Goal: Check status: Check status

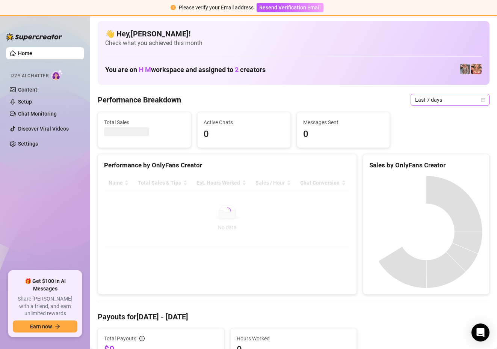
click at [482, 98] on icon "calendar" at bounding box center [483, 100] width 4 height 4
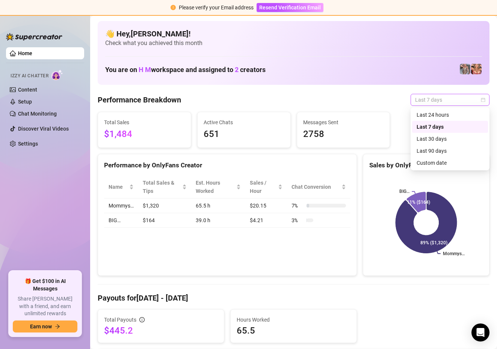
click at [474, 101] on span "Last 7 days" at bounding box center [450, 99] width 70 height 11
click at [436, 164] on div "Custom date" at bounding box center [449, 163] width 67 height 8
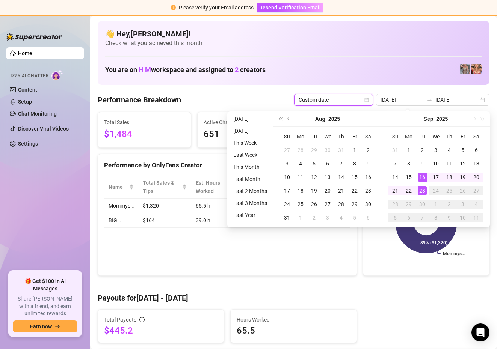
type input "[DATE]"
click at [420, 190] on div "23" at bounding box center [422, 190] width 9 height 9
type input "[DATE]"
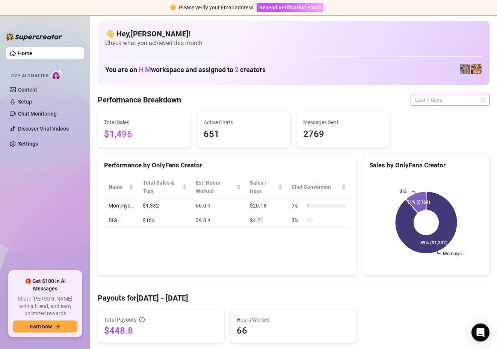
click at [479, 99] on span "Last 7 days" at bounding box center [450, 99] width 70 height 11
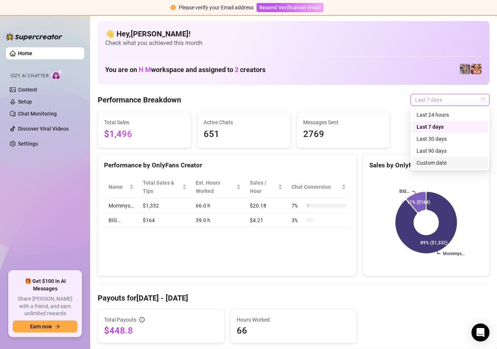
click at [419, 163] on div "Custom date" at bounding box center [449, 163] width 67 height 8
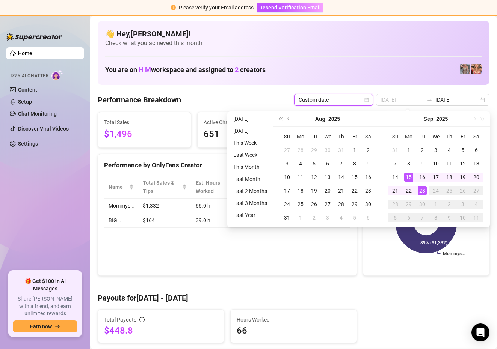
type input "[DATE]"
click at [421, 190] on div "23" at bounding box center [422, 190] width 9 height 9
type input "[DATE]"
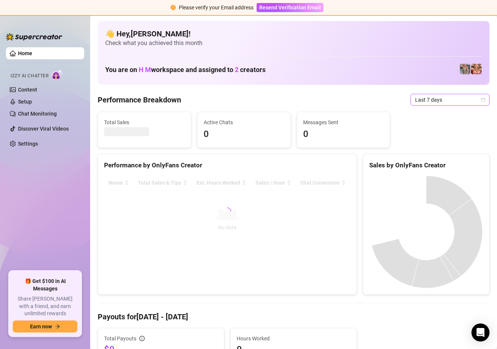
click at [481, 101] on icon "calendar" at bounding box center [483, 100] width 5 height 5
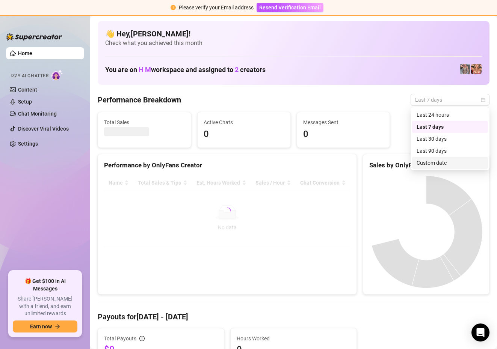
click at [437, 163] on div "Custom date" at bounding box center [449, 163] width 67 height 8
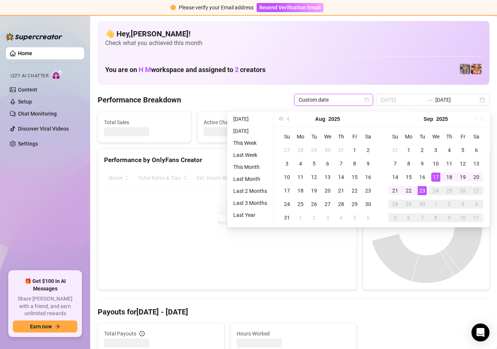
type input "[DATE]"
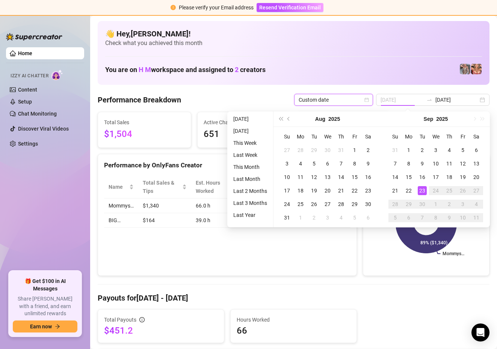
click at [423, 192] on div "23" at bounding box center [422, 190] width 9 height 9
type input "[DATE]"
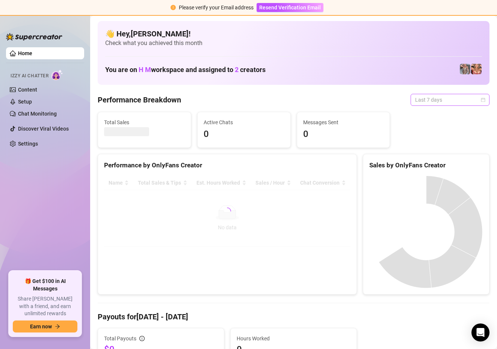
click at [456, 100] on span "Last 7 days" at bounding box center [450, 99] width 70 height 11
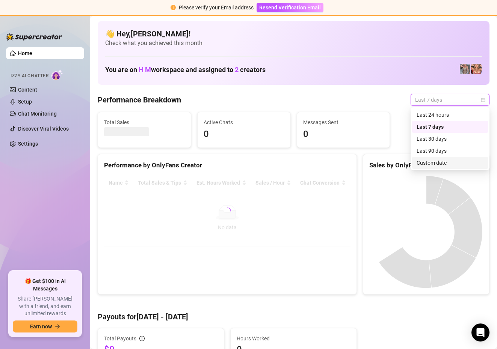
click at [427, 164] on div "Custom date" at bounding box center [449, 163] width 67 height 8
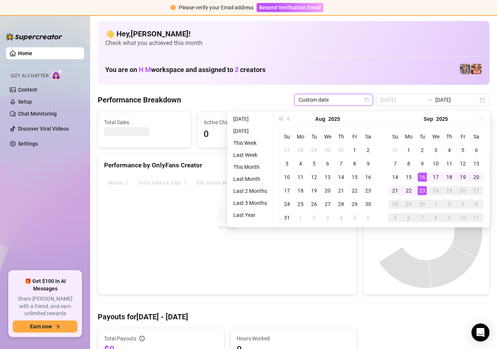
type input "[DATE]"
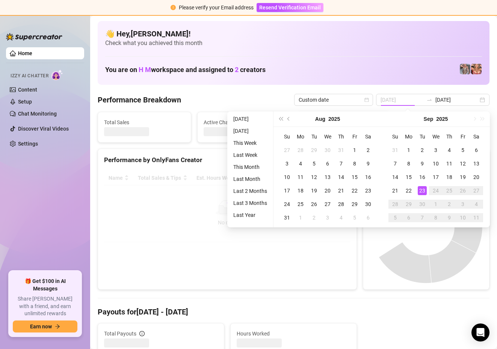
click at [421, 191] on div "23" at bounding box center [422, 190] width 9 height 9
type input "[DATE]"
